Goal: Find specific page/section: Find specific page/section

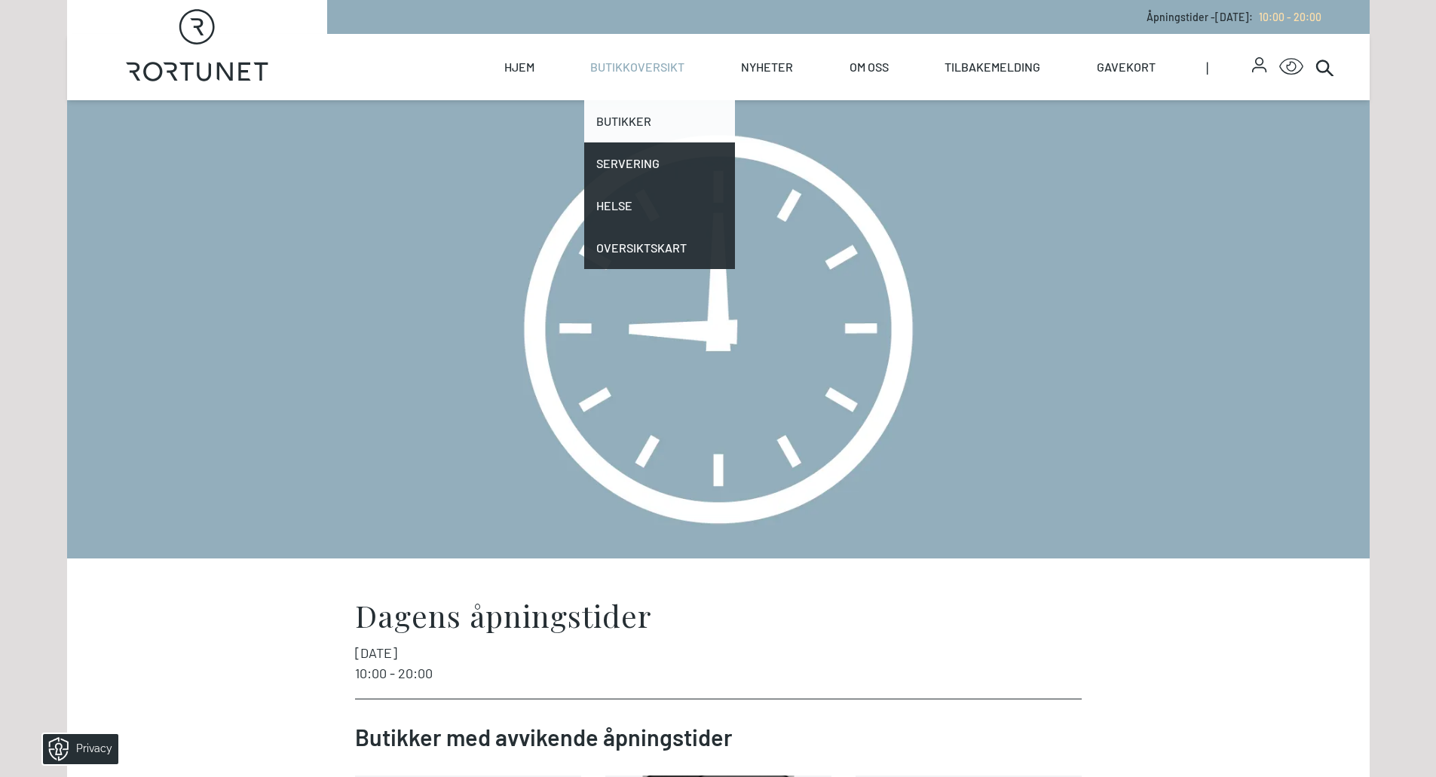
click at [633, 114] on link "Butikker" at bounding box center [659, 121] width 151 height 42
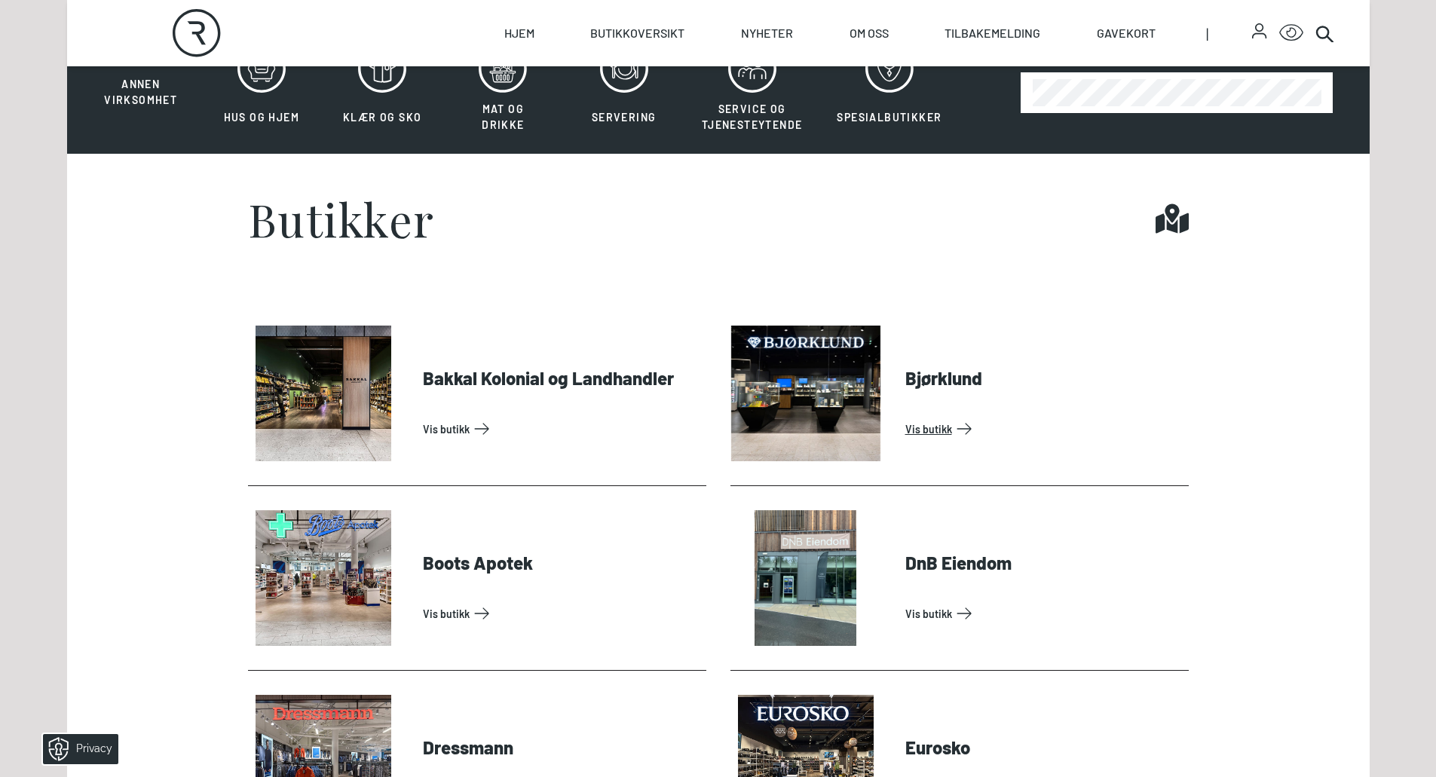
scroll to position [528, 0]
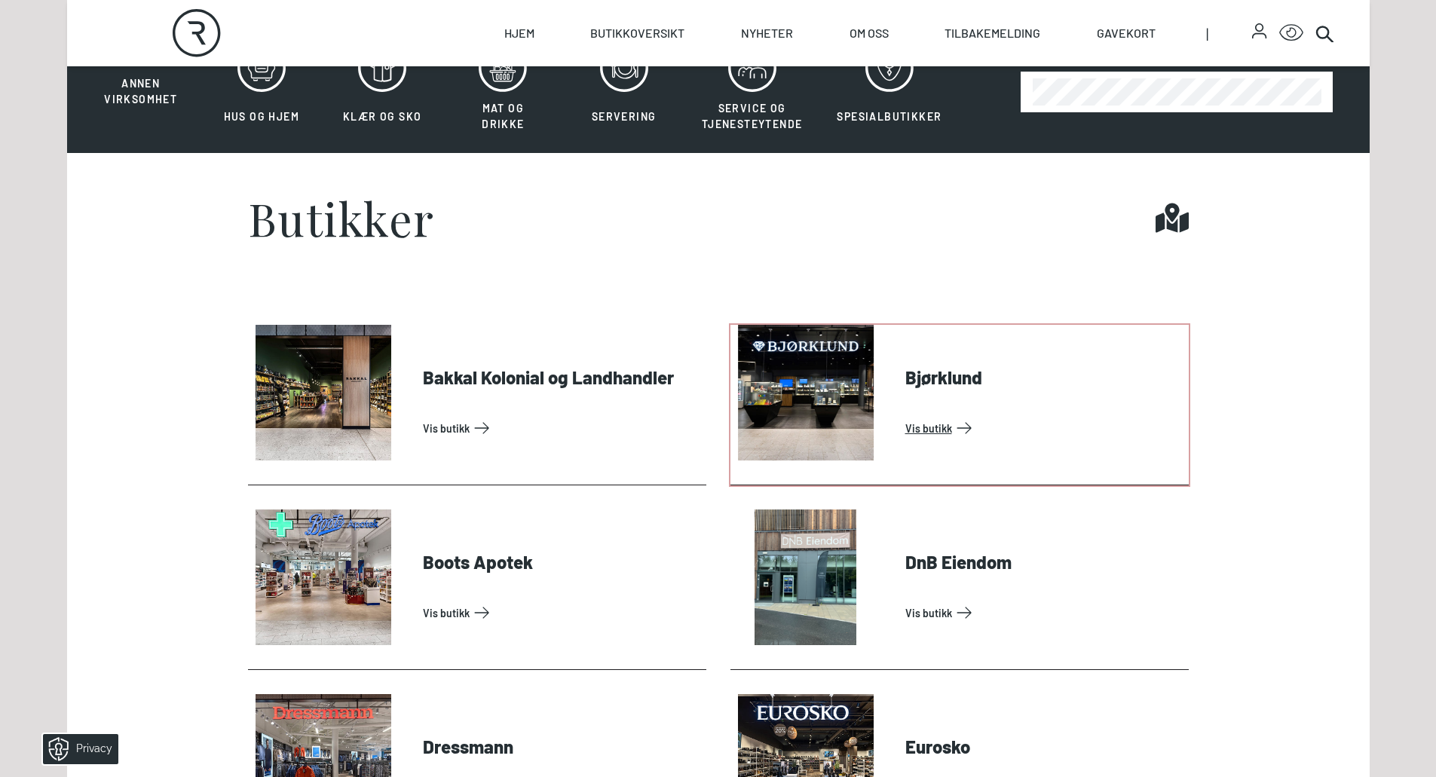
click at [935, 416] on link "Vis butikk" at bounding box center [1043, 428] width 277 height 24
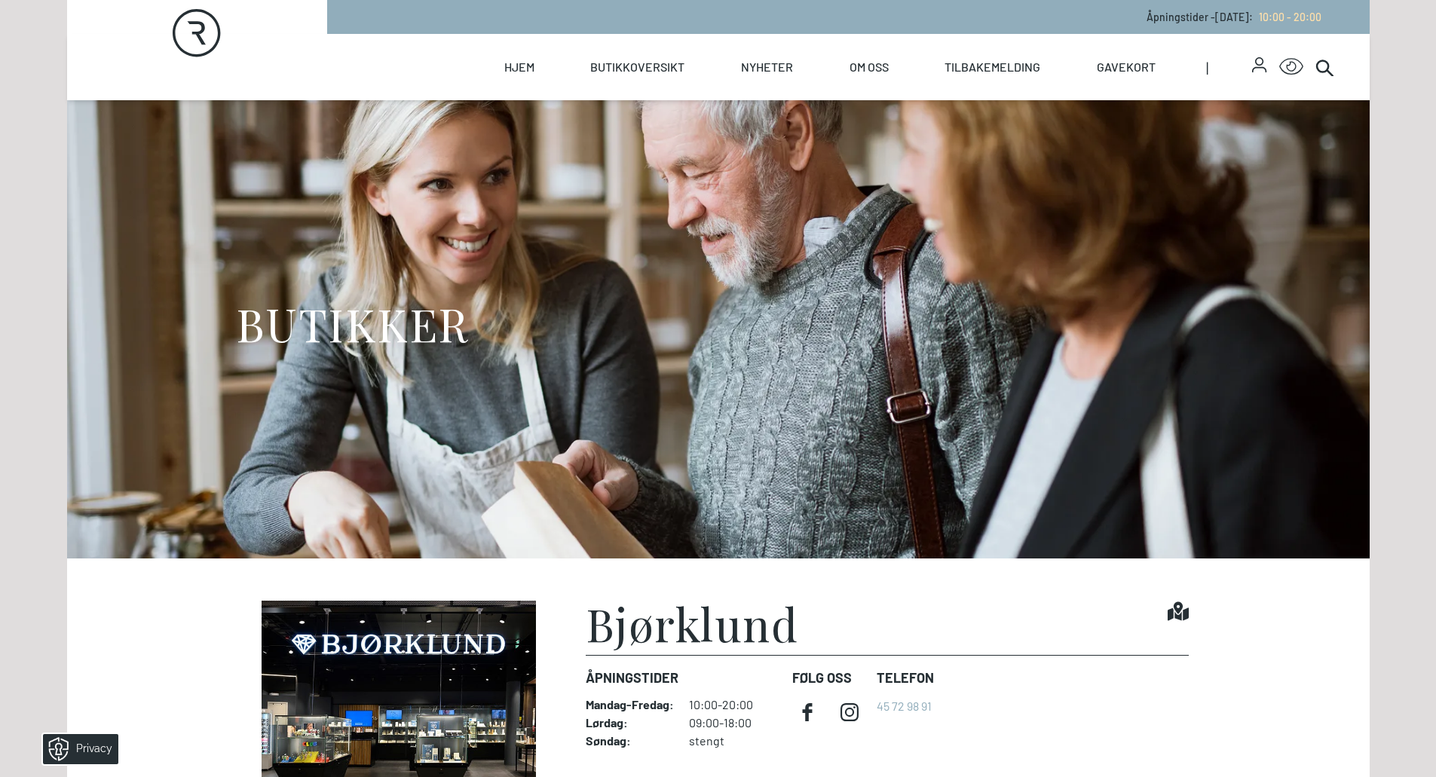
scroll to position [151, 0]
